Goal: Find specific page/section: Find specific page/section

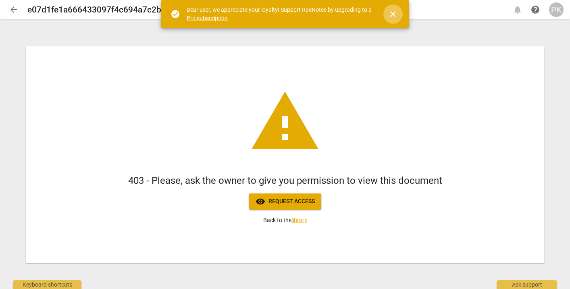
click at [399, 13] on span "close" at bounding box center [393, 14] width 19 height 10
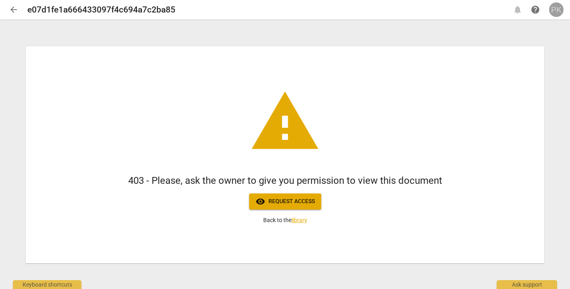
click at [556, 11] on div "PK" at bounding box center [556, 9] width 15 height 15
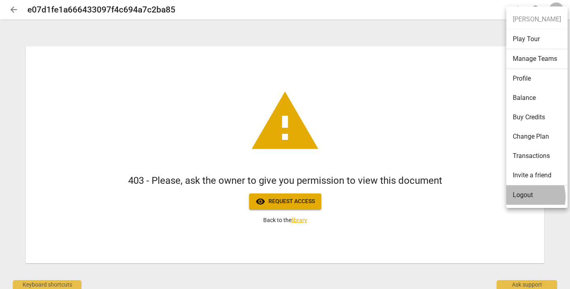
click at [517, 197] on li "Logout" at bounding box center [537, 195] width 61 height 19
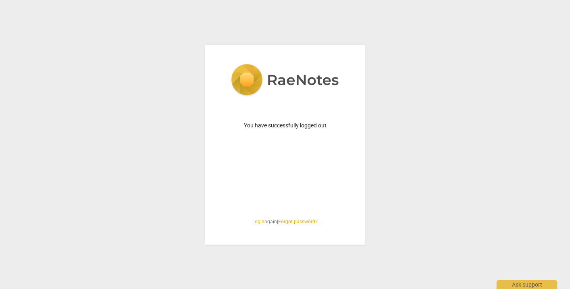
click at [252, 220] on link "Login" at bounding box center [258, 222] width 12 height 6
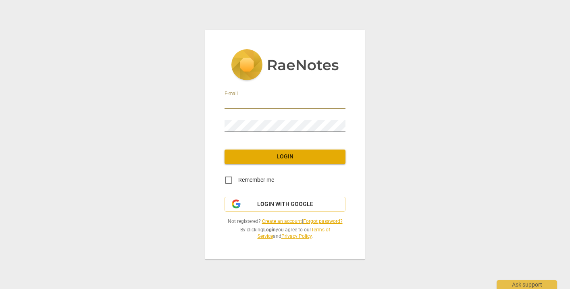
type input "[PERSON_NAME][EMAIL_ADDRESS][DOMAIN_NAME]"
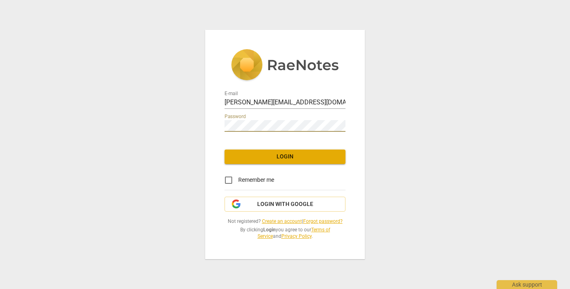
click at [281, 157] on span "Login" at bounding box center [285, 157] width 108 height 8
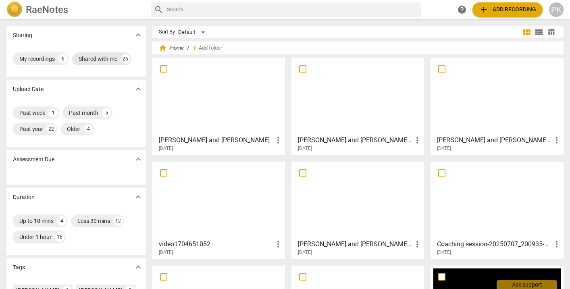
click at [108, 56] on div "Shared with me" at bounding box center [98, 59] width 39 height 8
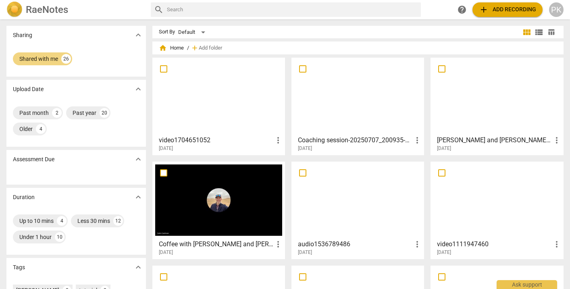
click at [206, 10] on input "text" at bounding box center [292, 9] width 251 height 13
type input "[PERSON_NAME]"
drag, startPoint x: 168, startPoint y: 23, endPoint x: 38, endPoint y: 112, distance: 157.2
click at [38, 112] on div "Past month" at bounding box center [33, 113] width 29 height 8
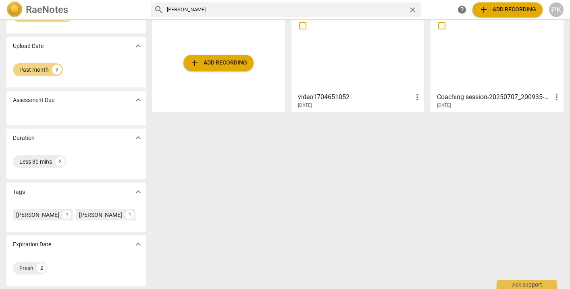
scroll to position [43, 0]
